Goal: Task Accomplishment & Management: Use online tool/utility

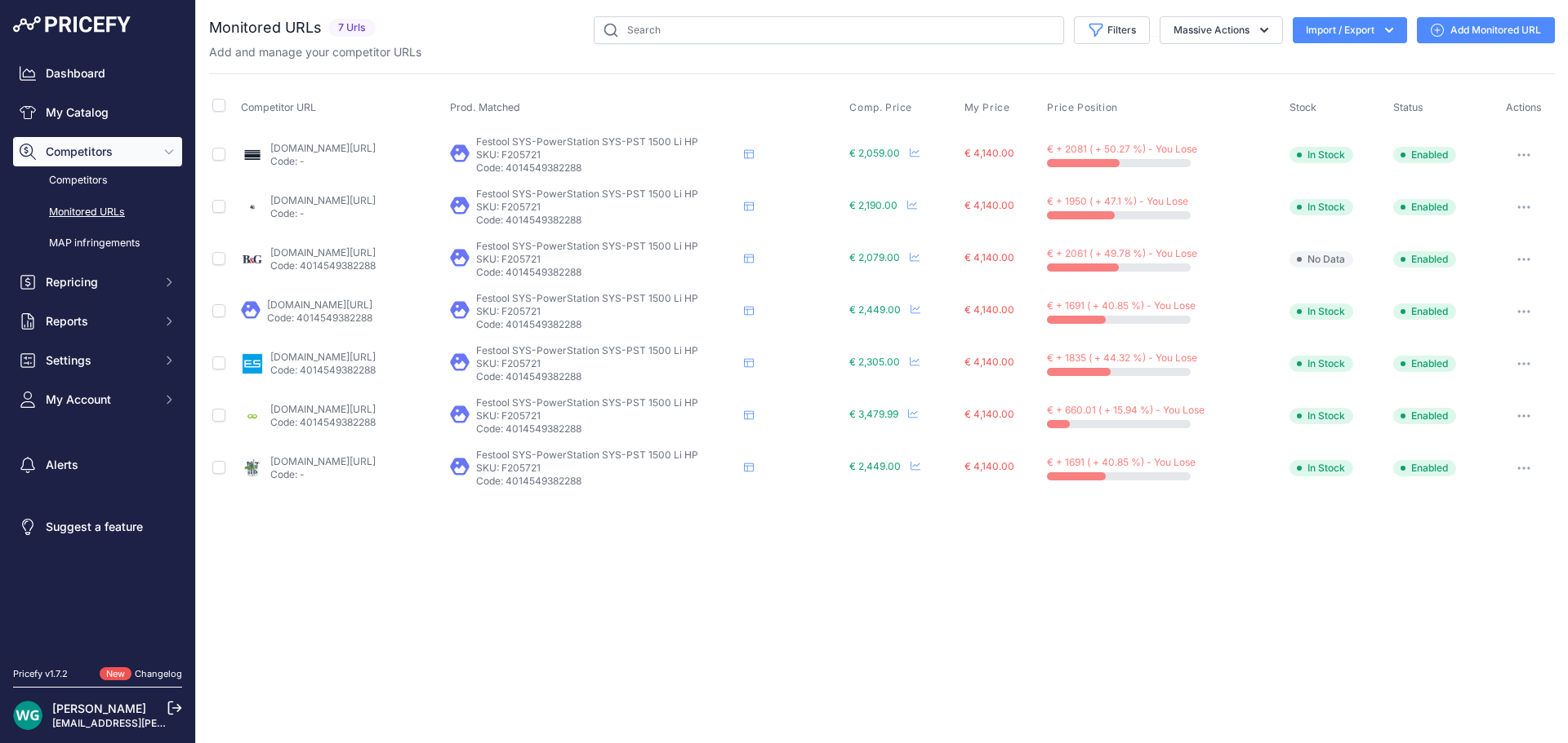
click at [91, 70] on link "Dashboard" at bounding box center [97, 73] width 169 height 29
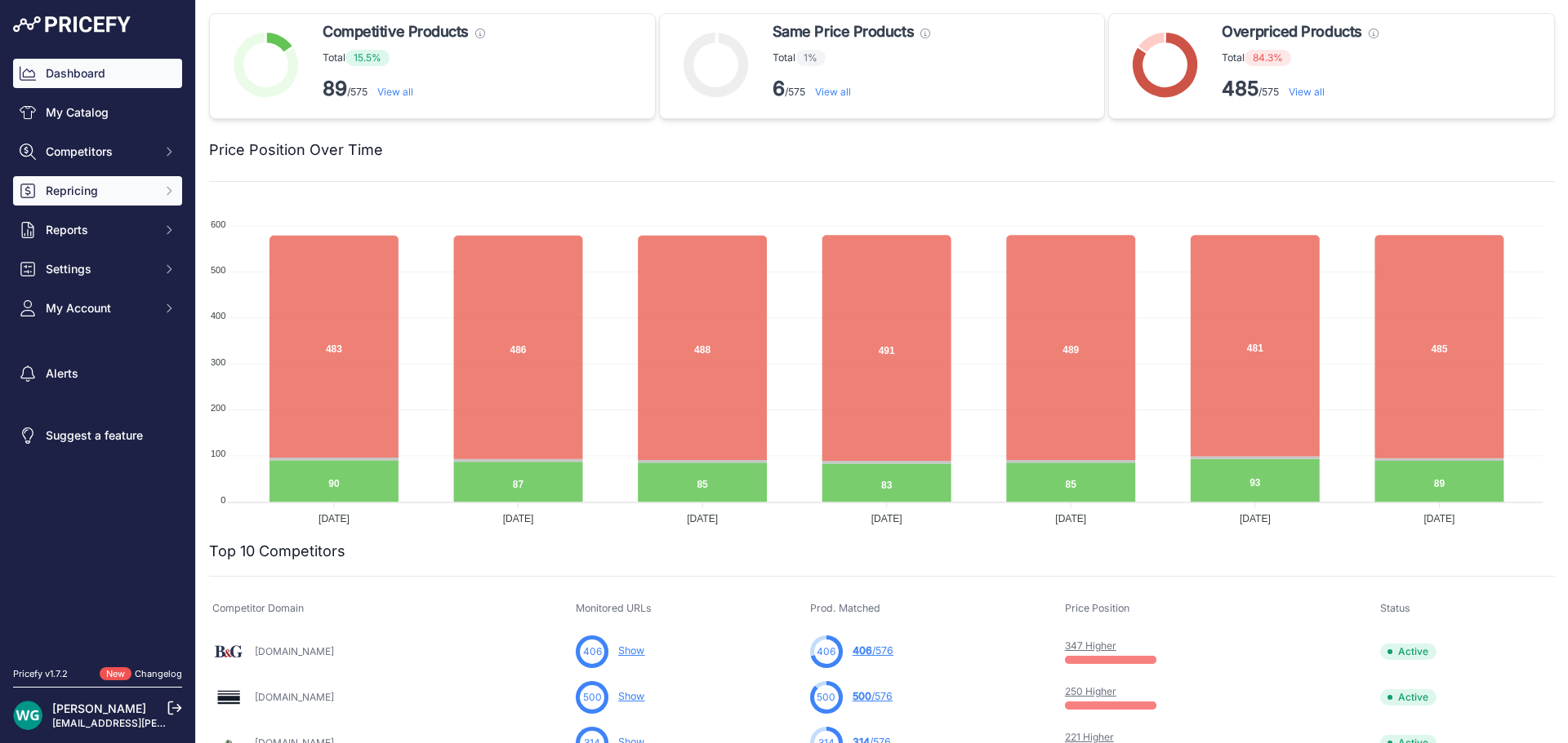
click at [116, 179] on button "Repricing" at bounding box center [97, 190] width 169 height 29
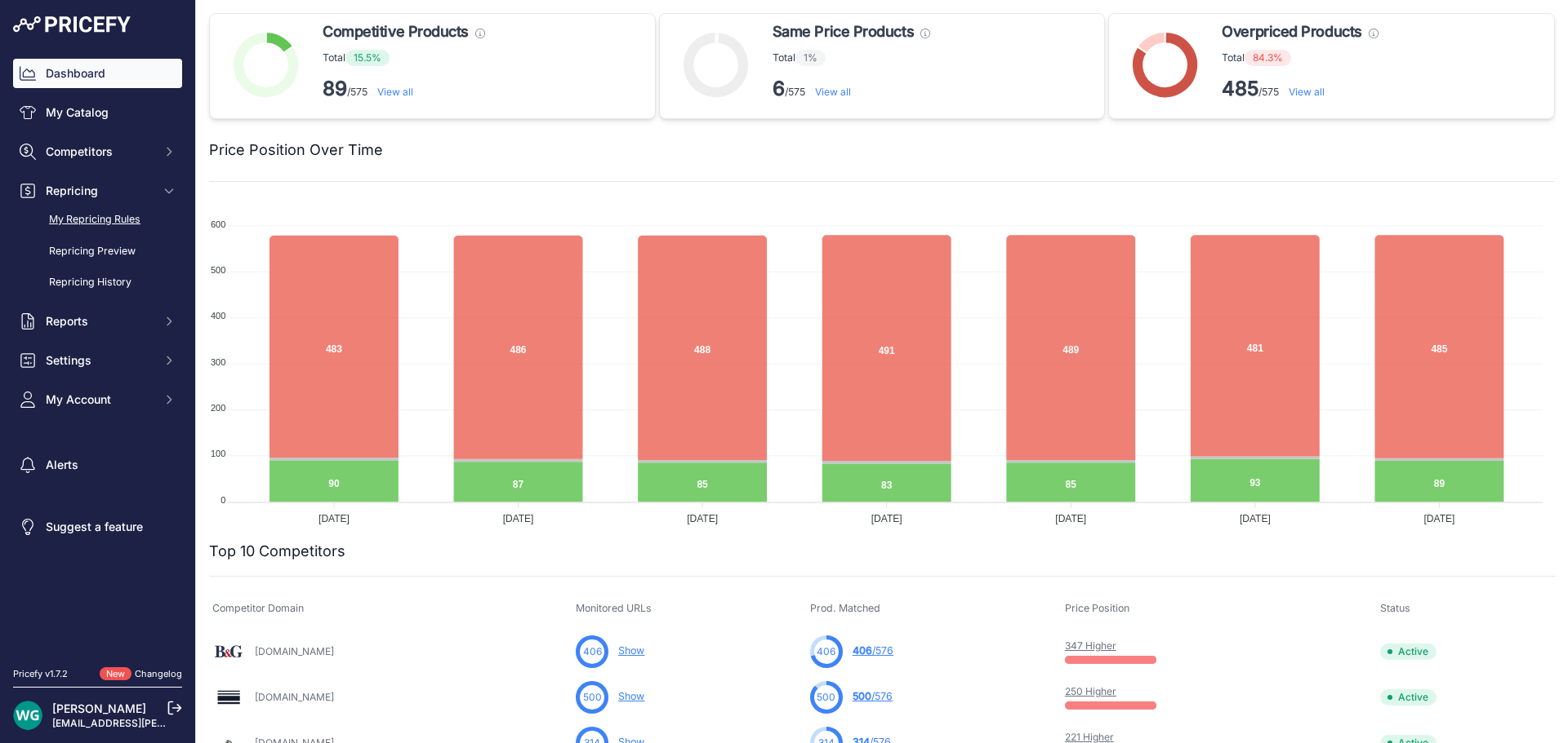
click at [131, 218] on link "My Repricing Rules" at bounding box center [97, 220] width 169 height 28
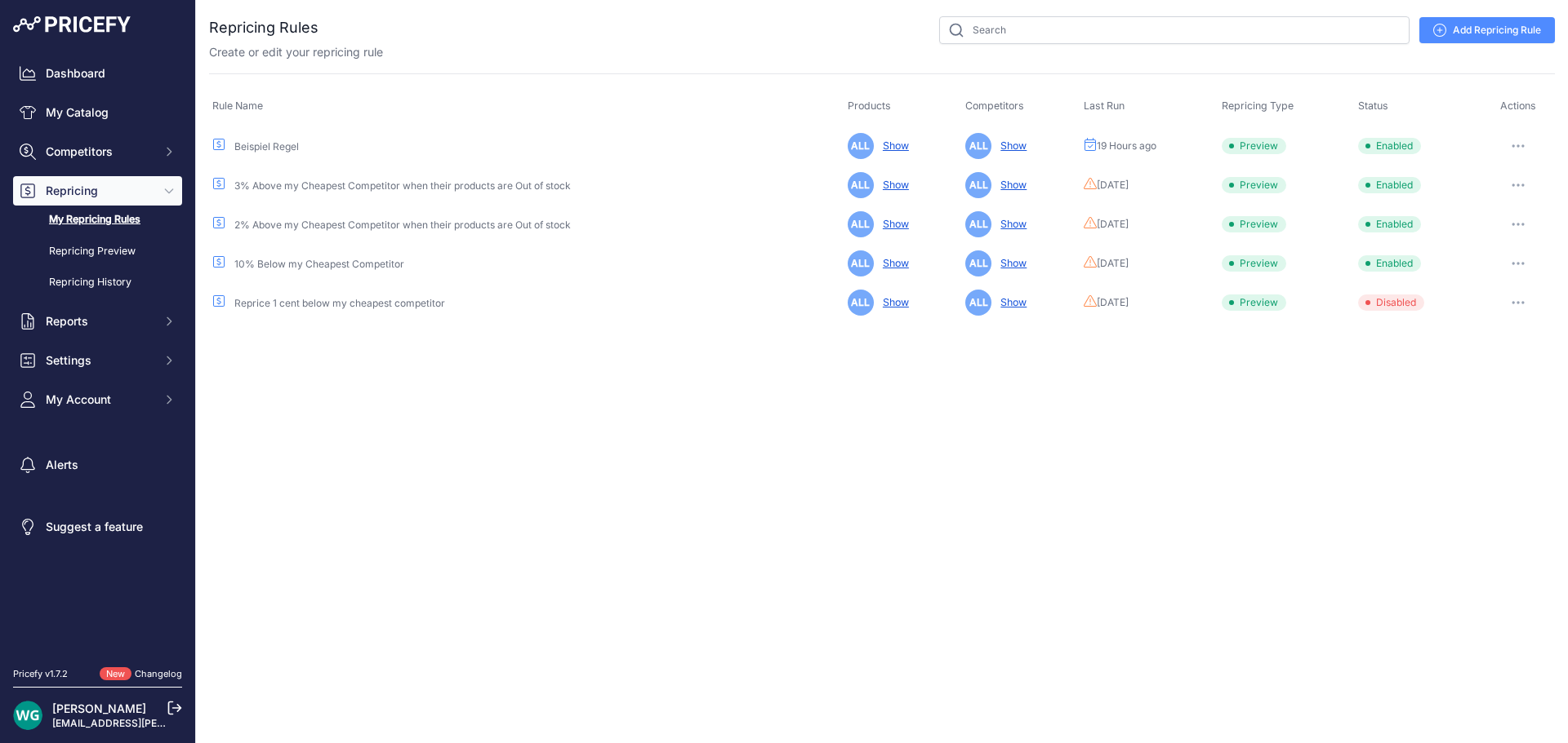
click at [1517, 144] on icon "button" at bounding box center [1518, 145] width 13 height 3
click at [1493, 239] on button "Reprice Now" at bounding box center [1498, 233] width 105 height 26
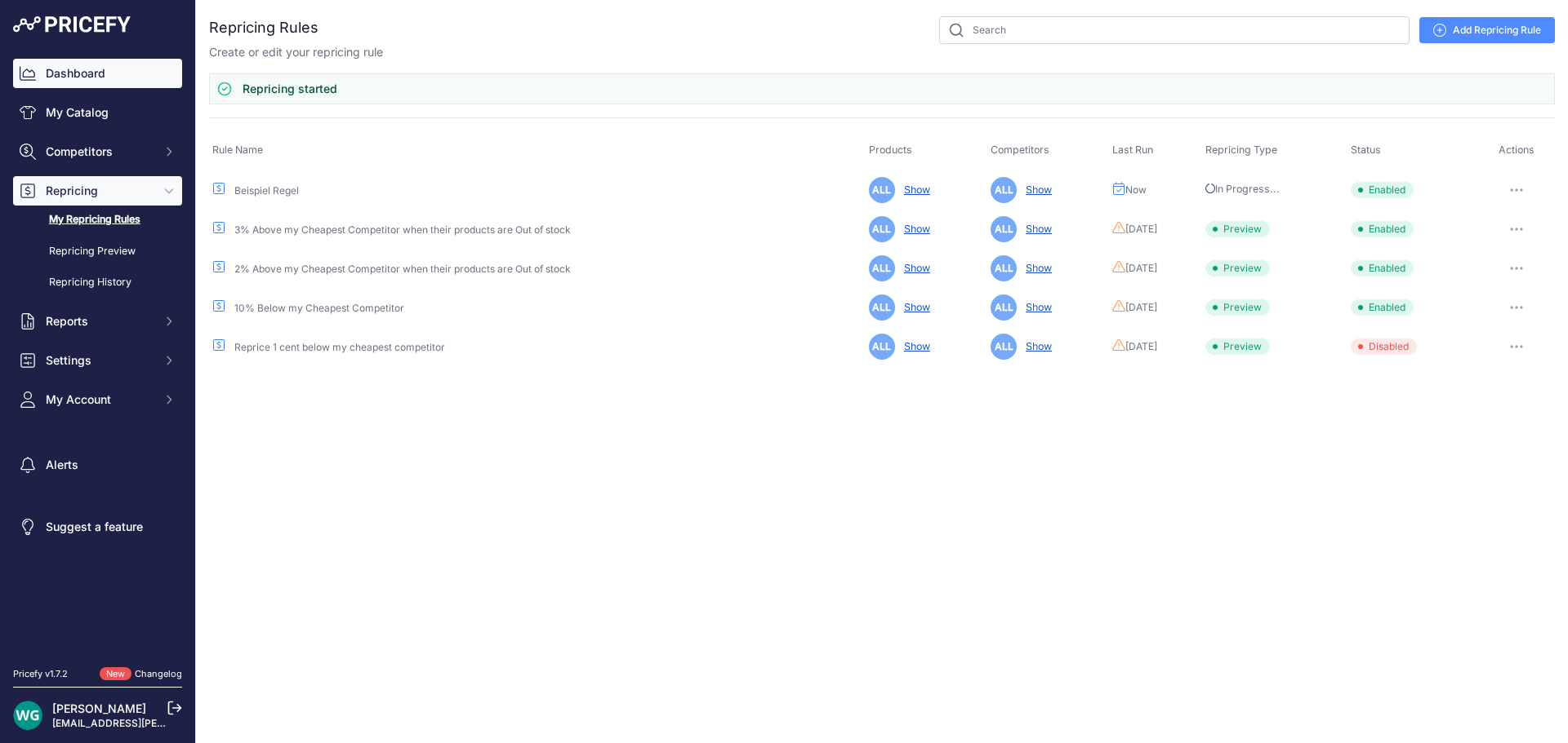
click at [92, 84] on link "Dashboard" at bounding box center [97, 73] width 169 height 29
